Goal: Navigation & Orientation: Find specific page/section

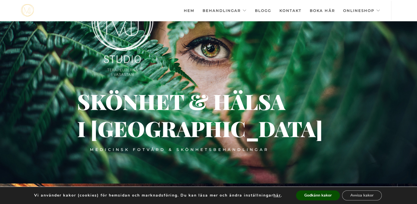
scroll to position [23, 0]
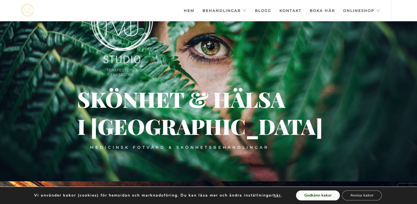
click at [329, 197] on button "Godkänn kakor" at bounding box center [318, 195] width 44 height 10
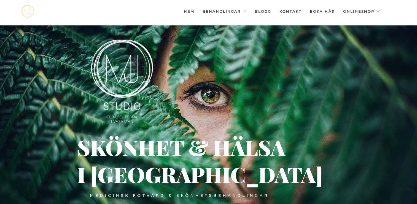
scroll to position [0, 0]
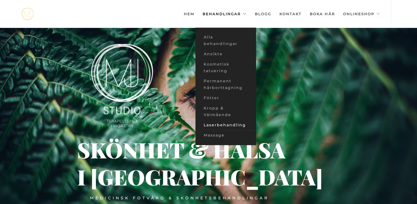
click at [221, 123] on link "Laserbehandling" at bounding box center [226, 125] width 61 height 10
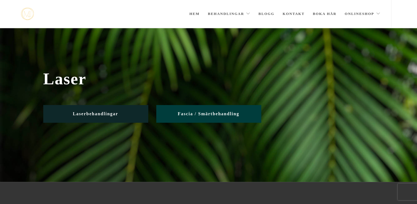
click at [89, 113] on span "Laserbehandlingar" at bounding box center [96, 113] width 46 height 5
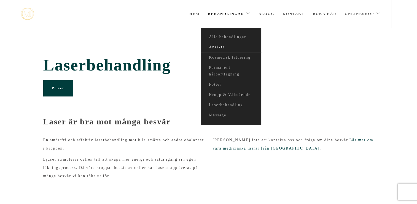
drag, startPoint x: 221, startPoint y: 46, endPoint x: 220, endPoint y: 49, distance: 3.4
click at [221, 46] on link "Ansikte" at bounding box center [231, 47] width 61 height 10
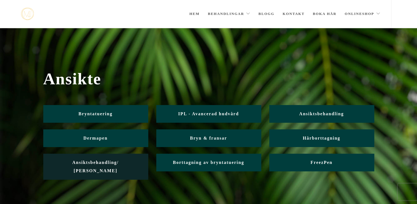
click at [89, 162] on span "Ansiktsbehandling/ Friskvård" at bounding box center [95, 166] width 47 height 13
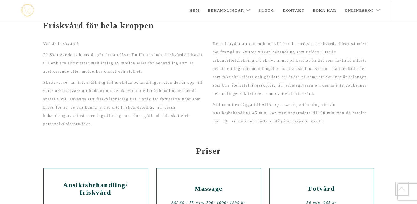
scroll to position [68, 0]
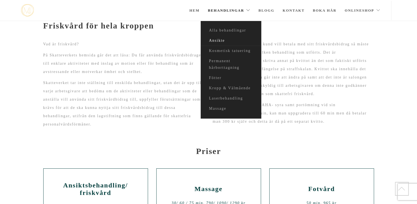
click at [221, 41] on link "Ansikte" at bounding box center [231, 41] width 61 height 10
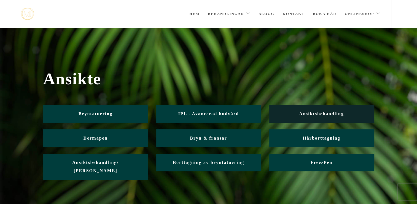
click at [314, 115] on span "Ansiktsbehandling" at bounding box center [321, 113] width 45 height 5
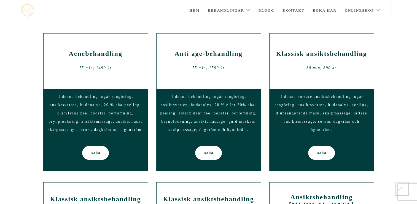
scroll to position [307, 0]
